Goal: Information Seeking & Learning: Learn about a topic

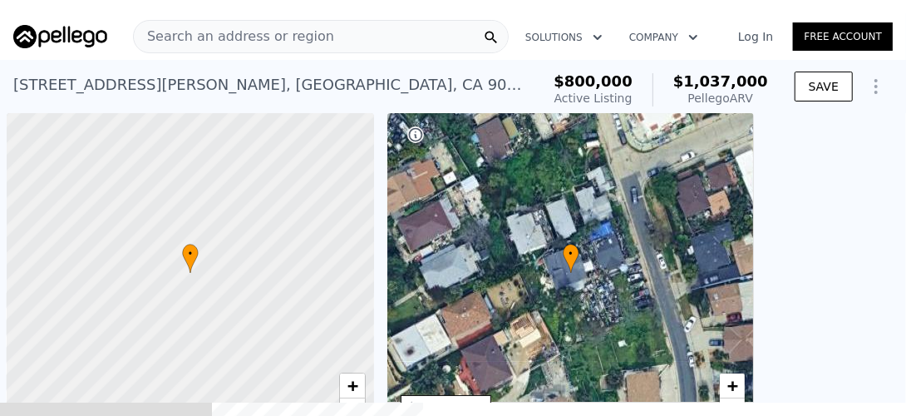
scroll to position [0, 7]
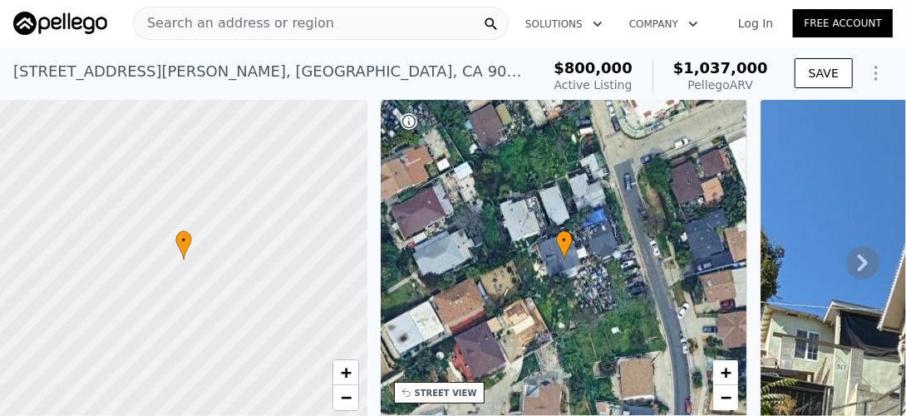
click at [247, 23] on span "Search an address or region" at bounding box center [234, 23] width 200 height 20
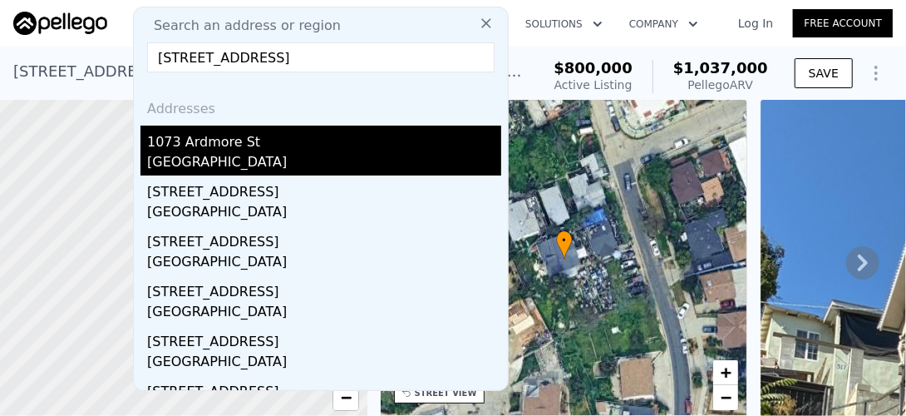
type input "[STREET_ADDRESS]"
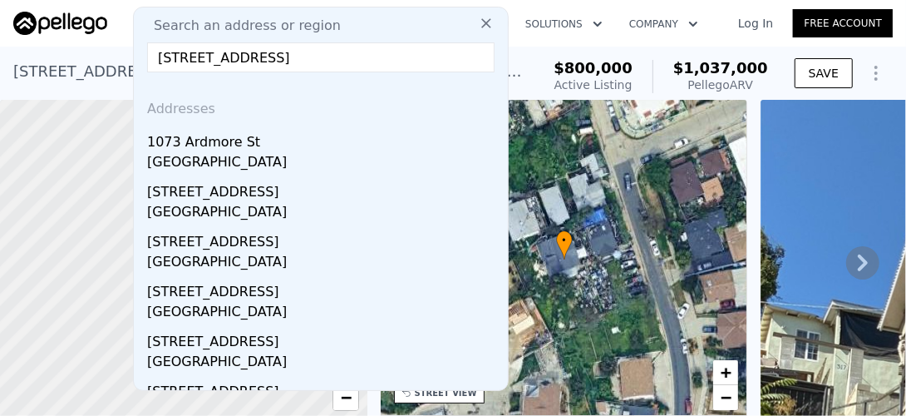
drag, startPoint x: 210, startPoint y: 158, endPoint x: 230, endPoint y: 160, distance: 20.0
click at [215, 158] on div "[GEOGRAPHIC_DATA]" at bounding box center [324, 163] width 354 height 23
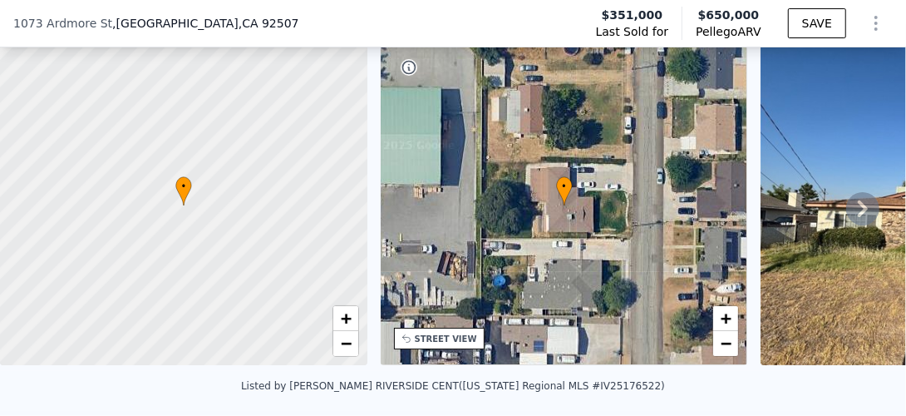
scroll to position [76, 0]
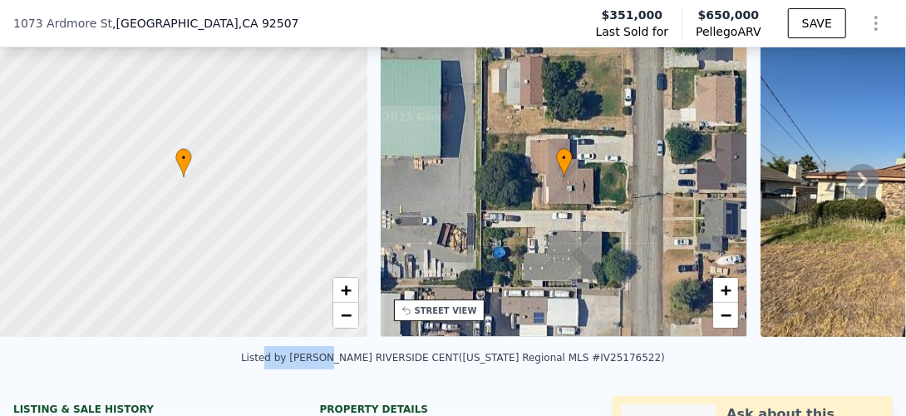
drag, startPoint x: 303, startPoint y: 357, endPoint x: 343, endPoint y: 357, distance: 39.9
click at [343, 357] on div "Listed by [PERSON_NAME] [GEOGRAPHIC_DATA] ([US_STATE] Regional MLS #IV25176522)" at bounding box center [453, 362] width 906 height 40
drag, startPoint x: 343, startPoint y: 357, endPoint x: 222, endPoint y: 355, distance: 121.4
click at [222, 355] on div "Listed by [PERSON_NAME] [GEOGRAPHIC_DATA] ([US_STATE] Regional MLS #IV25176522)" at bounding box center [453, 362] width 906 height 40
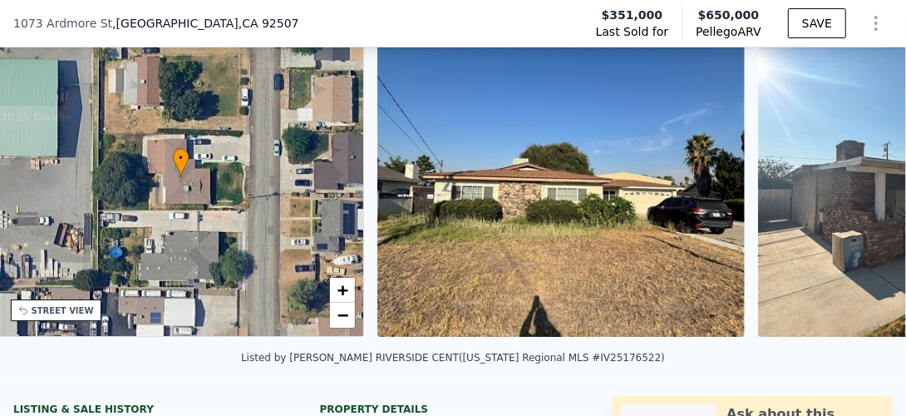
scroll to position [0, 387]
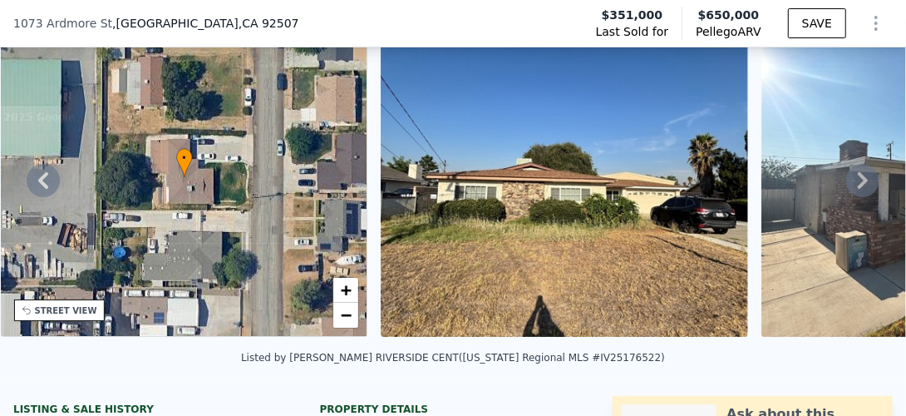
click at [223, 22] on div "[STREET_ADDRESS]" at bounding box center [162, 23] width 299 height 17
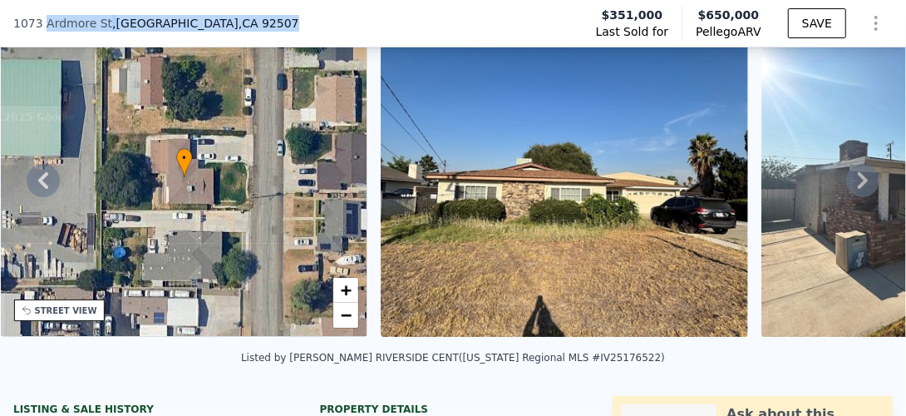
drag, startPoint x: 214, startPoint y: 22, endPoint x: 87, endPoint y: 19, distance: 127.2
click at [2, 26] on div "[STREET_ADDRESS] Last Sold for $351,000 Pellego ARV $650,000 SAVE" at bounding box center [453, 23] width 906 height 47
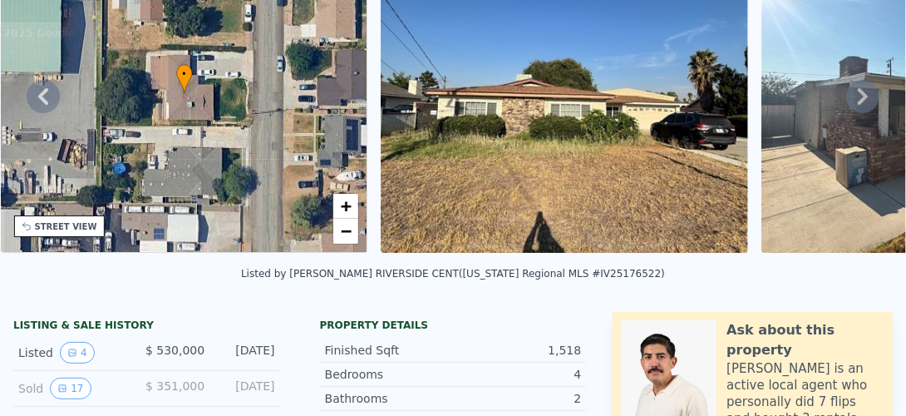
scroll to position [0, 0]
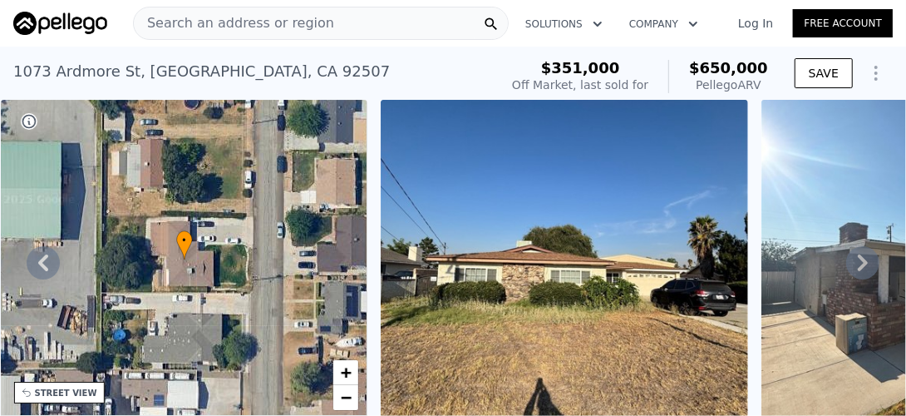
click at [274, 22] on span "Search an address or region" at bounding box center [234, 23] width 200 height 20
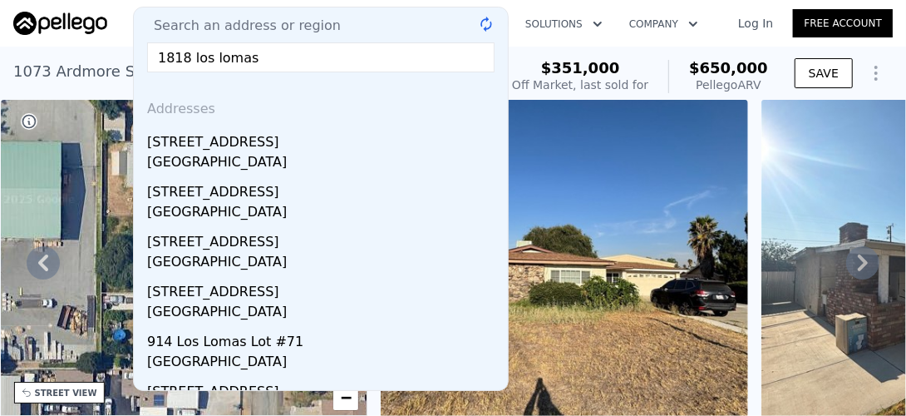
paste input "[GEOGRAPHIC_DATA]"
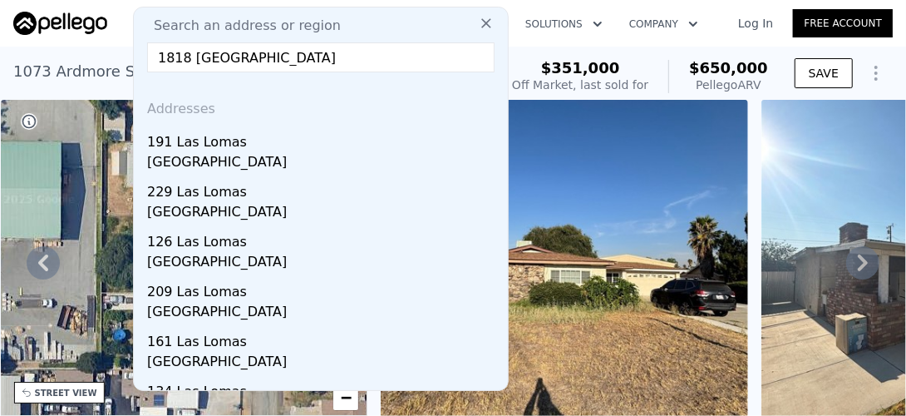
drag, startPoint x: 387, startPoint y: 57, endPoint x: 154, endPoint y: 57, distance: 233.6
click at [154, 57] on input "1818 [GEOGRAPHIC_DATA]" at bounding box center [320, 57] width 347 height 30
click at [241, 58] on input "1818 [GEOGRAPHIC_DATA]" at bounding box center [320, 57] width 347 height 30
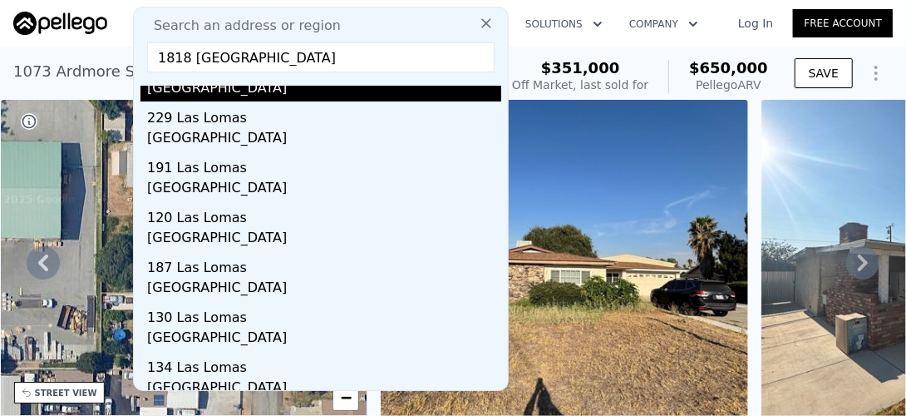
scroll to position [234, 0]
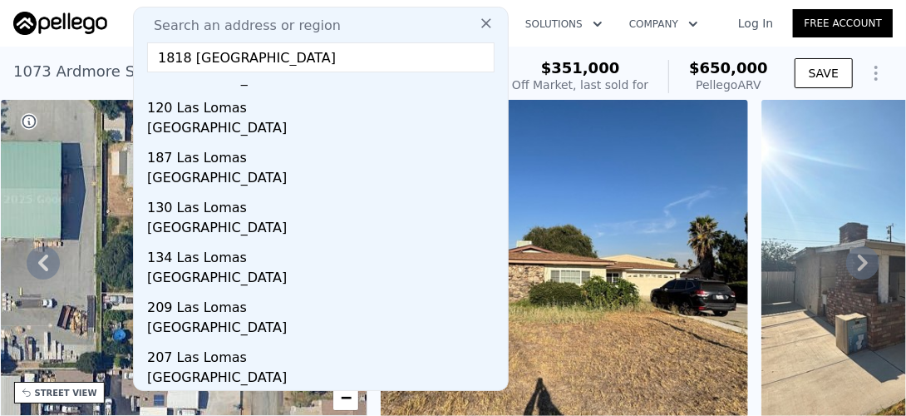
click at [203, 57] on input "1818 [GEOGRAPHIC_DATA]" at bounding box center [320, 57] width 347 height 30
drag, startPoint x: 400, startPoint y: 58, endPoint x: 157, endPoint y: 52, distance: 242.8
click at [157, 52] on input "1818 [GEOGRAPHIC_DATA]" at bounding box center [320, 57] width 347 height 30
type input "1818 [GEOGRAPHIC_DATA]"
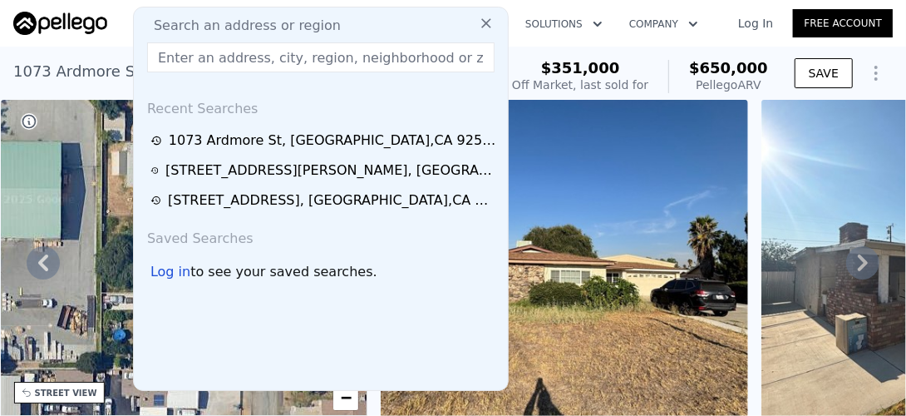
paste input "118 las Lomas, Palm Deser"
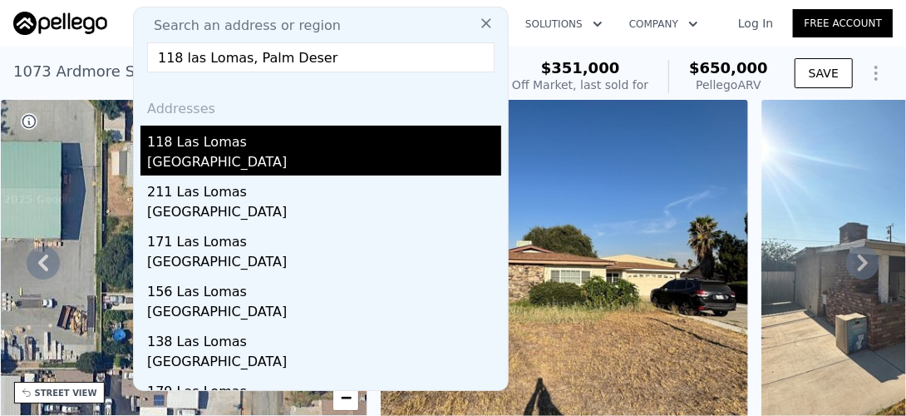
type input "118 las Lomas, Palm Deser"
click at [214, 143] on div "118 Las Lomas" at bounding box center [324, 139] width 354 height 27
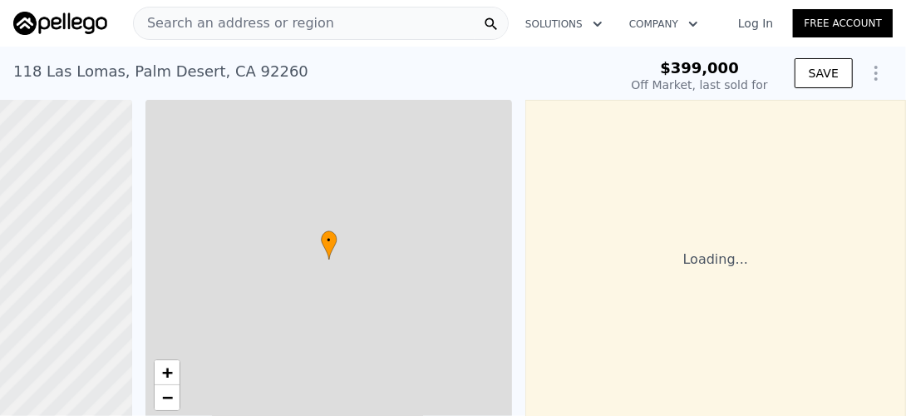
scroll to position [0, 254]
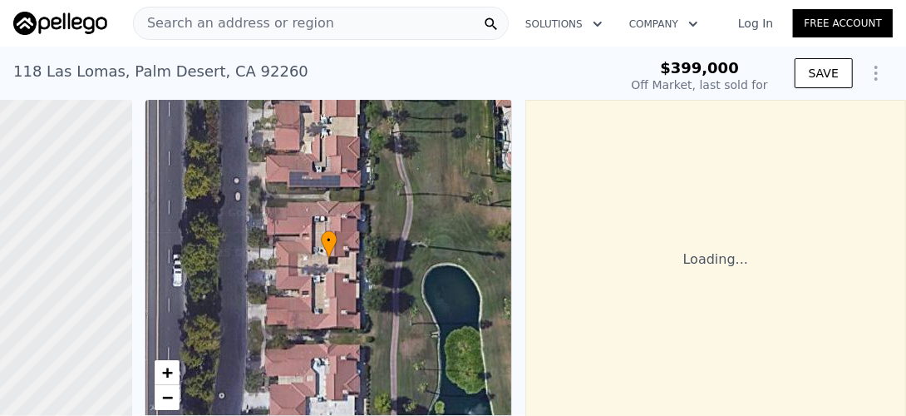
type input "-$ 423,392"
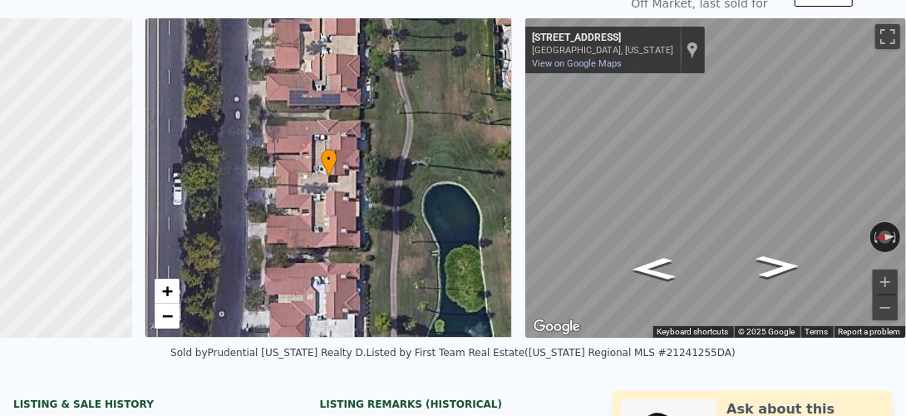
scroll to position [0, 0]
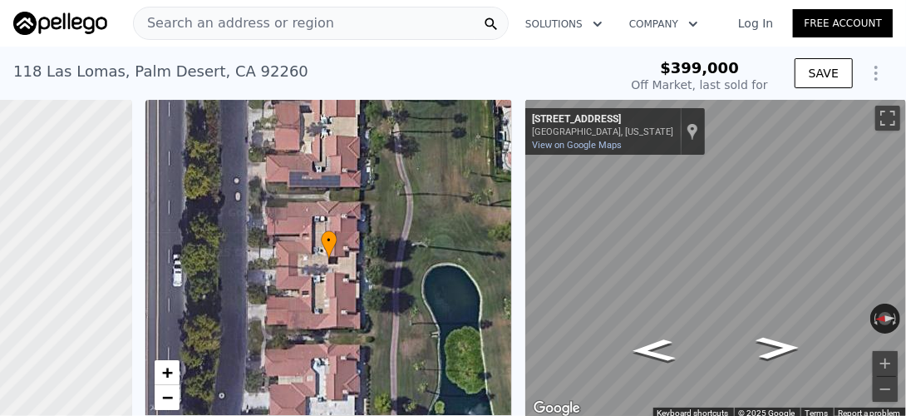
click at [191, 24] on span "Search an address or region" at bounding box center [234, 23] width 200 height 20
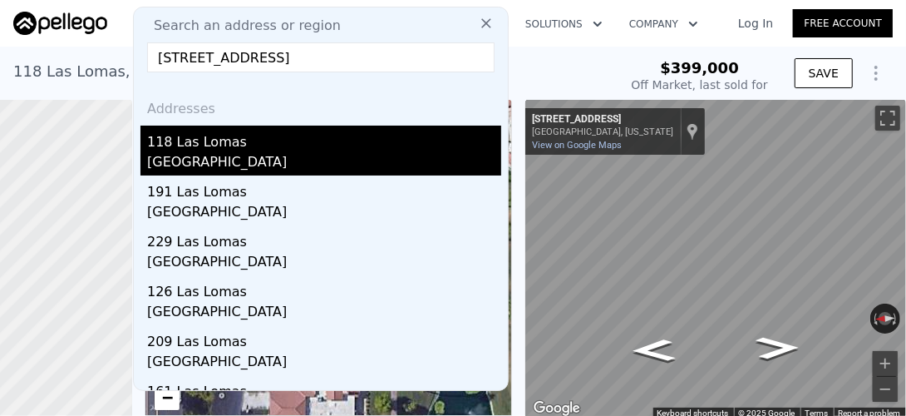
type input "[STREET_ADDRESS]"
click at [218, 150] on div "118 Las Lomas" at bounding box center [324, 139] width 354 height 27
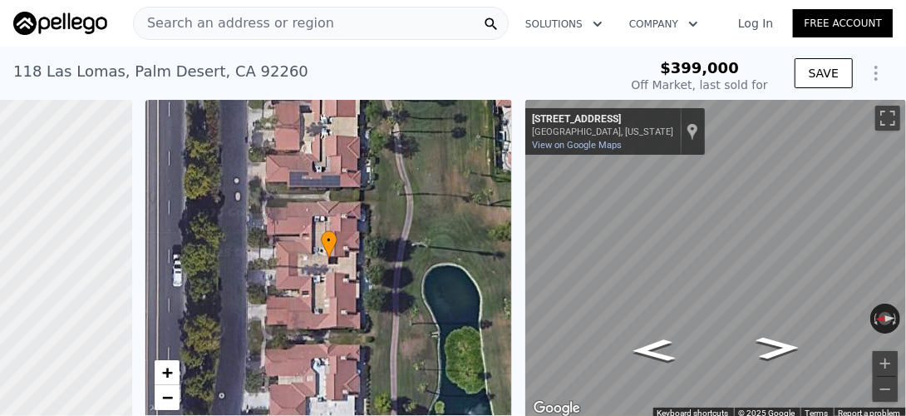
type input "$ 500,000"
type input "$ 49,276"
